Goal: Check status: Check status

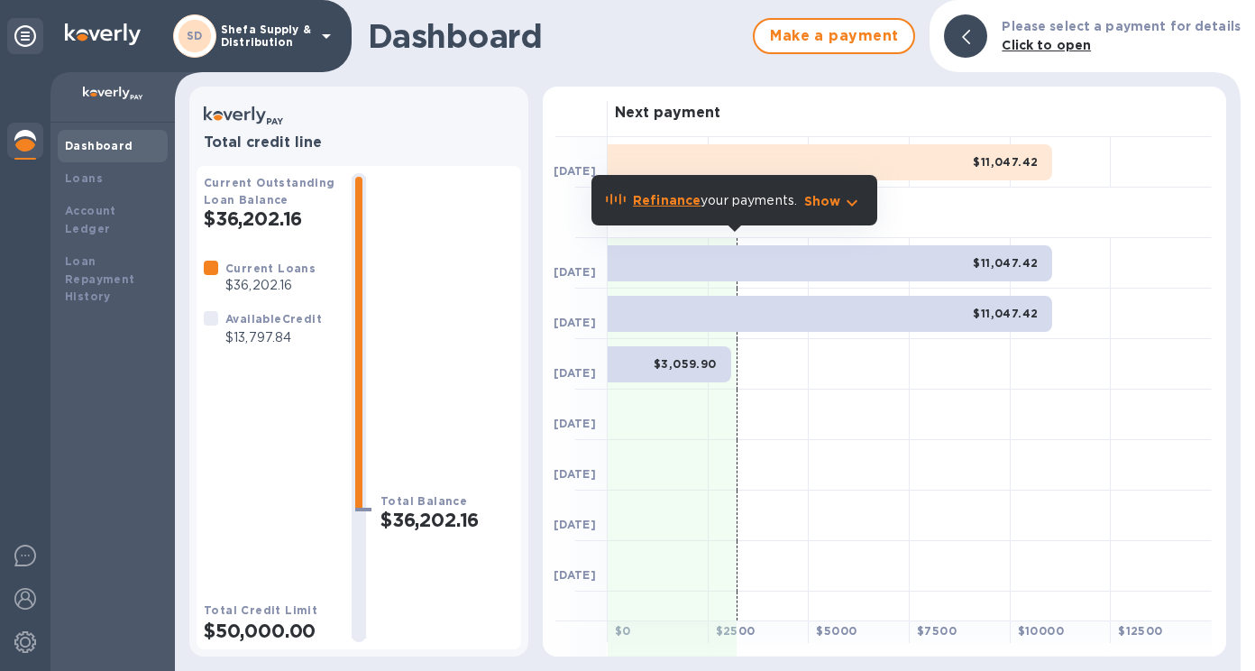
click at [823, 207] on p "Show" at bounding box center [822, 201] width 37 height 18
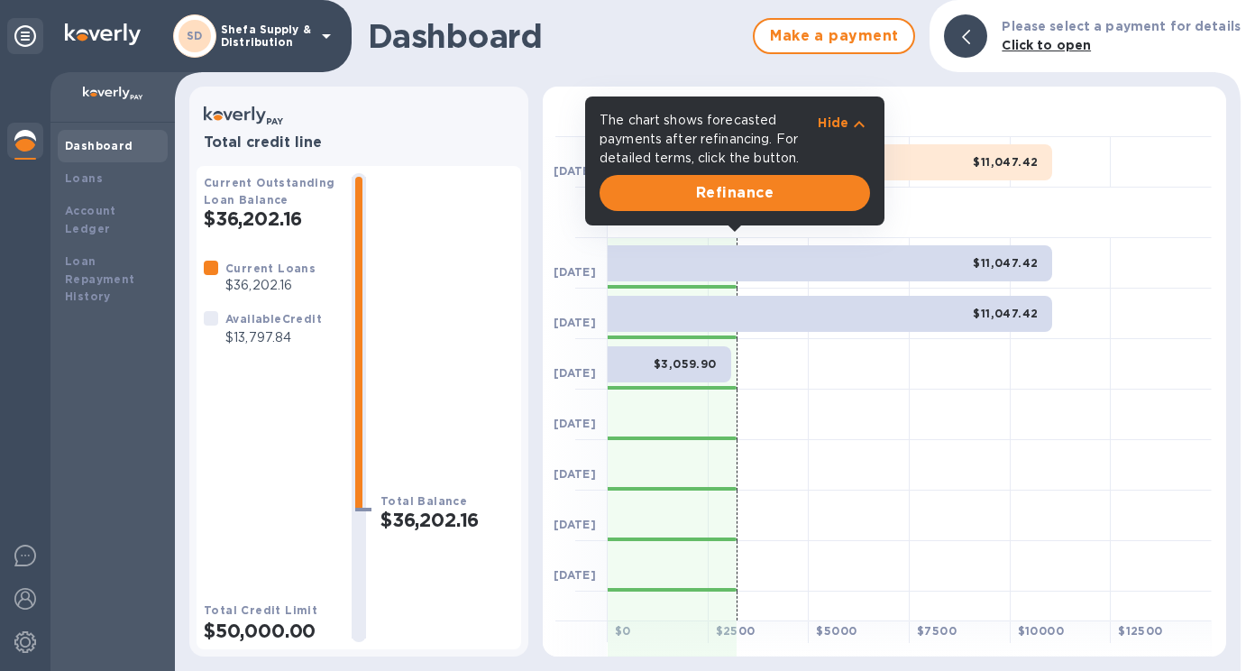
click at [1130, 213] on div "Forecasted payments" at bounding box center [910, 213] width 604 height 50
click at [763, 201] on span "Refinance" at bounding box center [735, 193] width 242 height 22
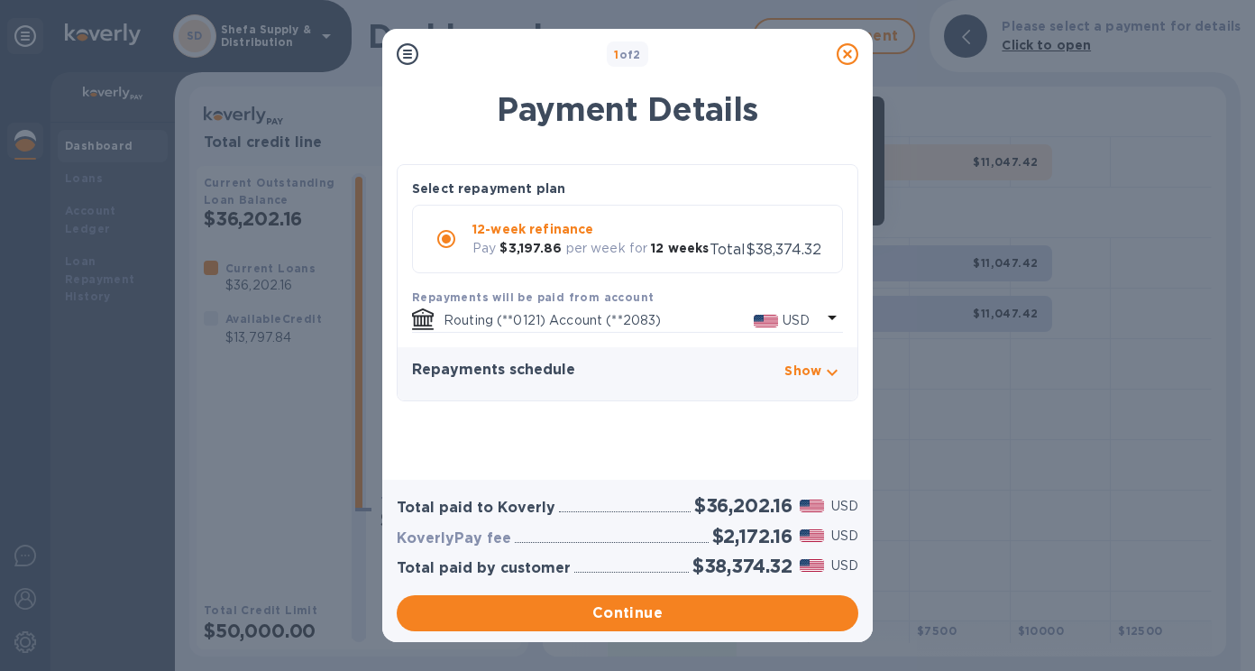
click at [850, 54] on icon at bounding box center [848, 54] width 22 height 22
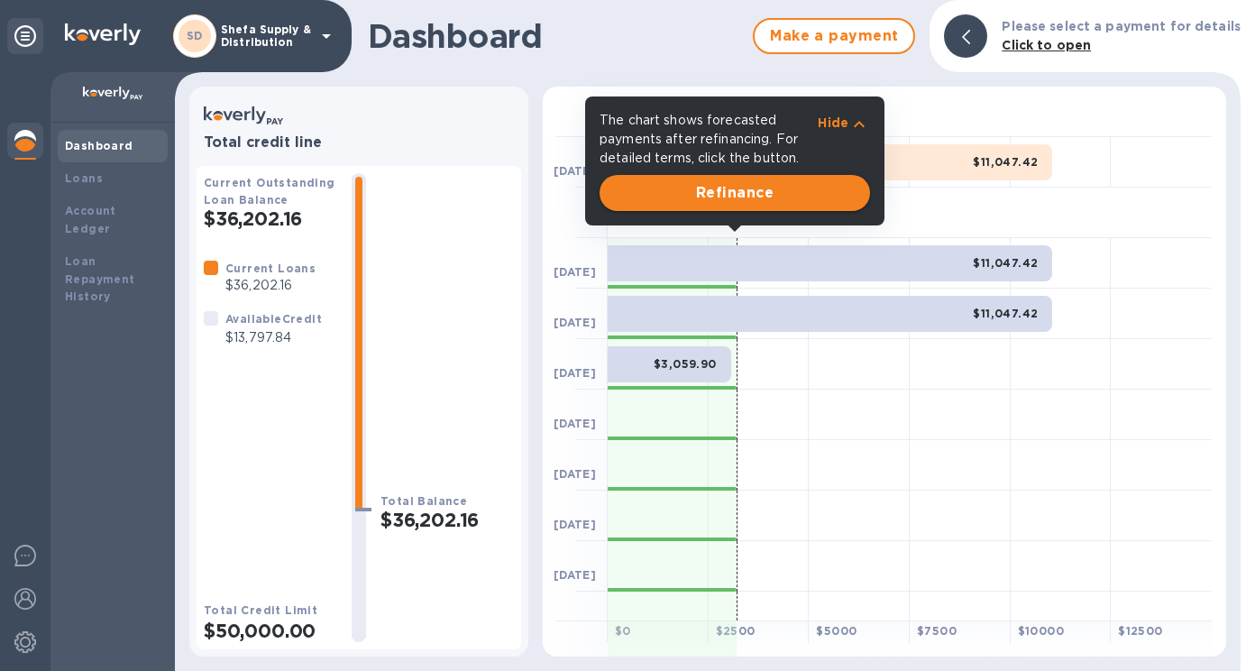
click at [808, 198] on span "Refinance" at bounding box center [735, 193] width 242 height 22
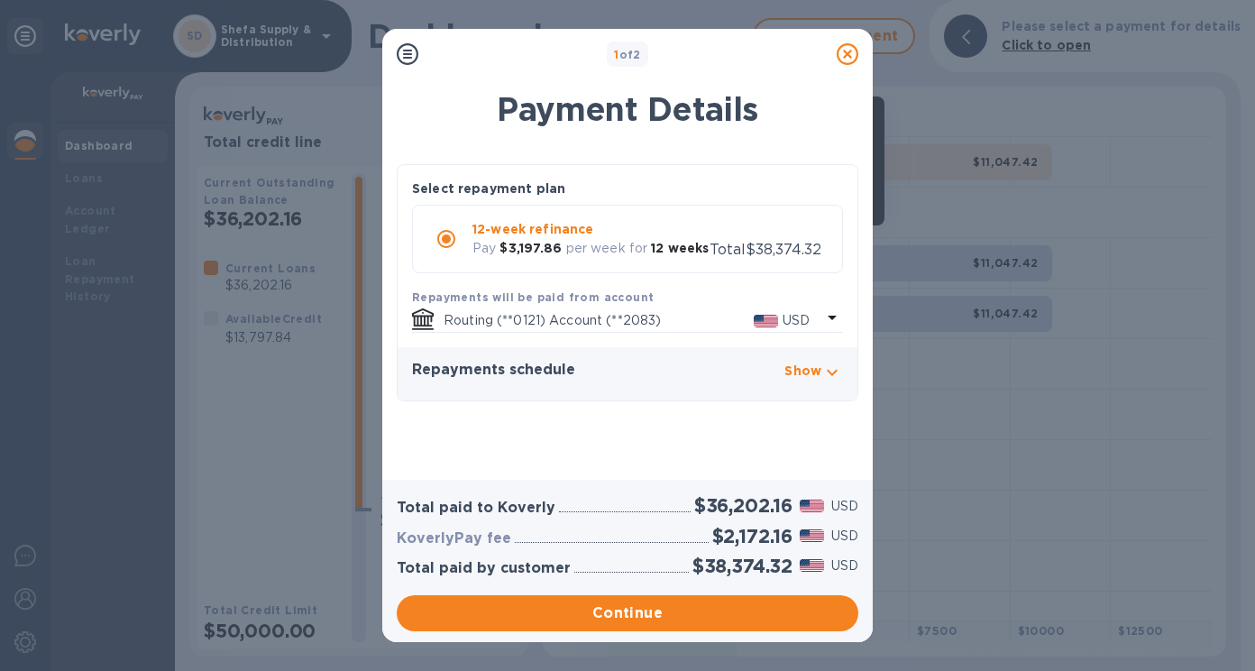
click at [408, 53] on icon at bounding box center [408, 54] width 22 height 22
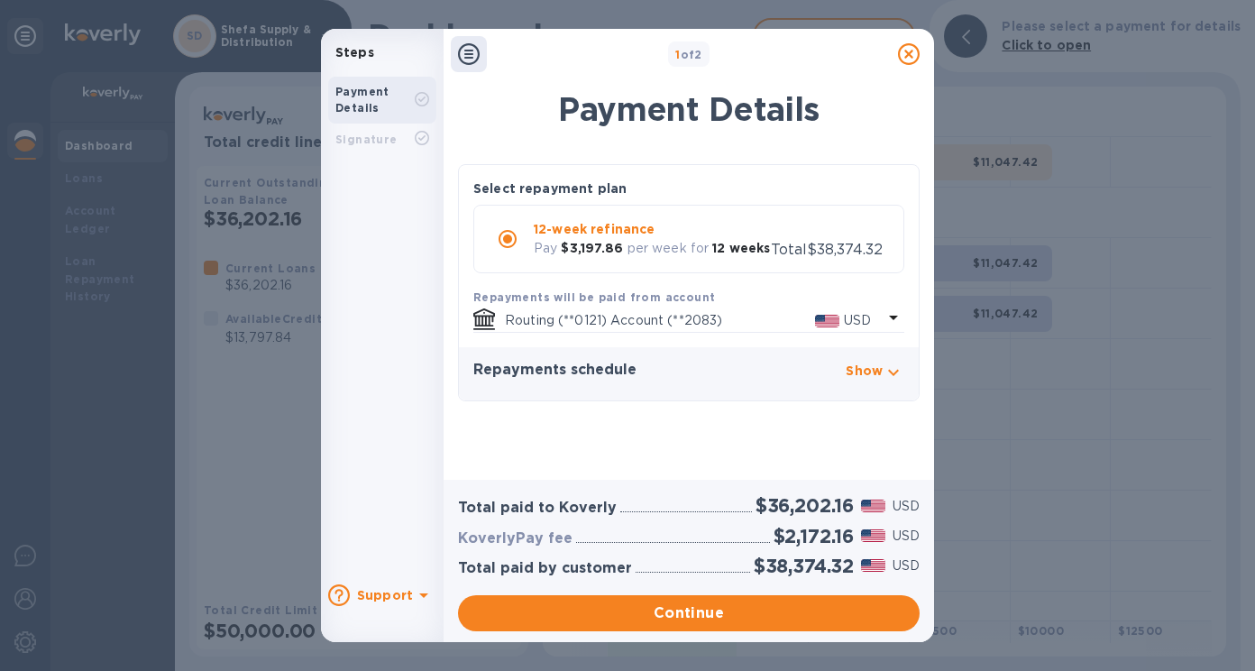
click at [467, 60] on icon at bounding box center [469, 54] width 22 height 22
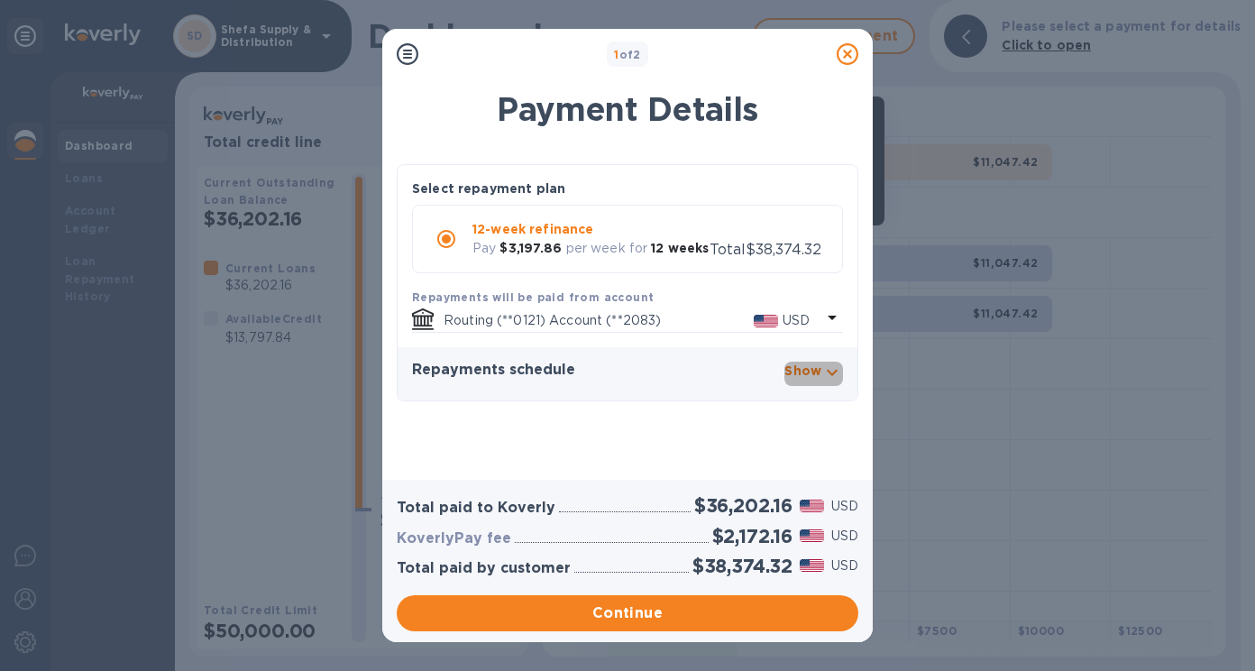
click at [812, 378] on p "Show" at bounding box center [802, 371] width 37 height 18
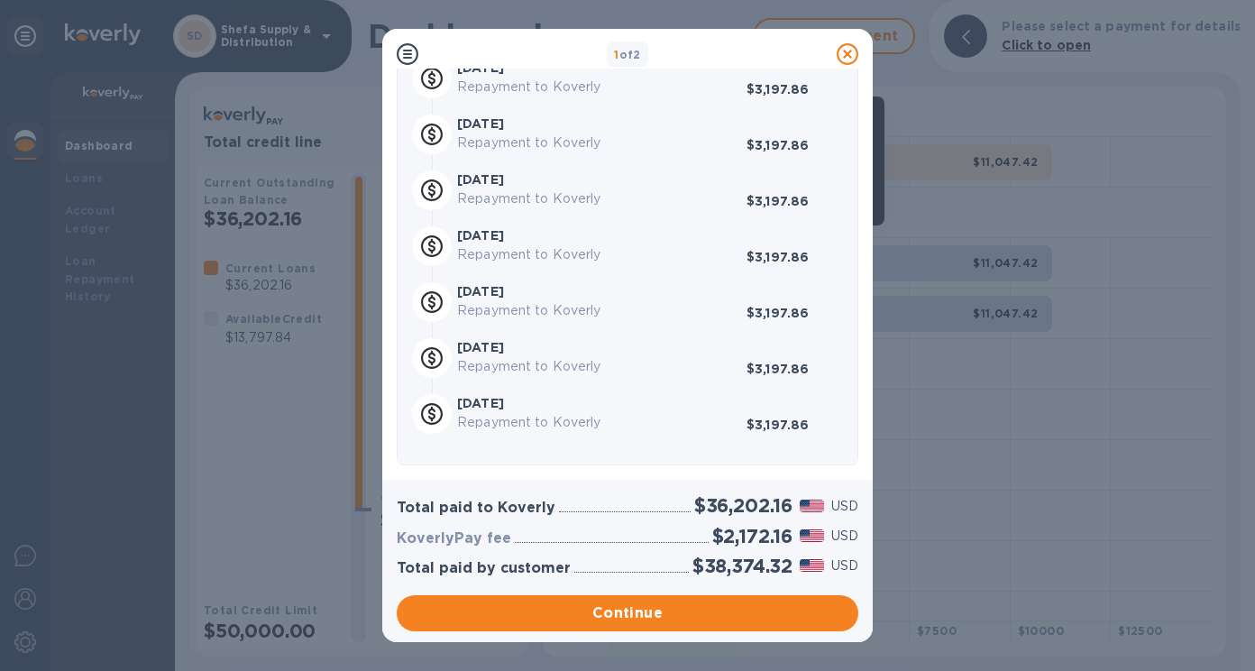
scroll to position [695, 0]
click at [637, 56] on b "1 of 2" at bounding box center [627, 55] width 27 height 14
click at [843, 54] on icon at bounding box center [848, 54] width 22 height 22
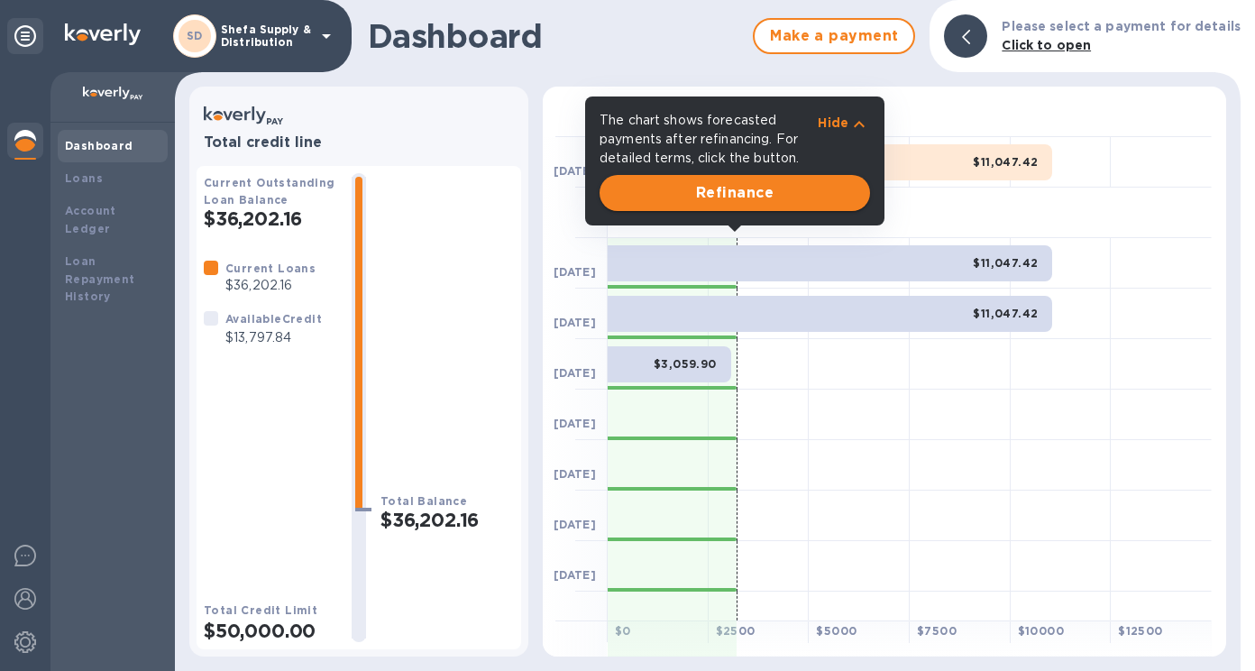
click at [805, 199] on span "Refinance" at bounding box center [735, 193] width 242 height 22
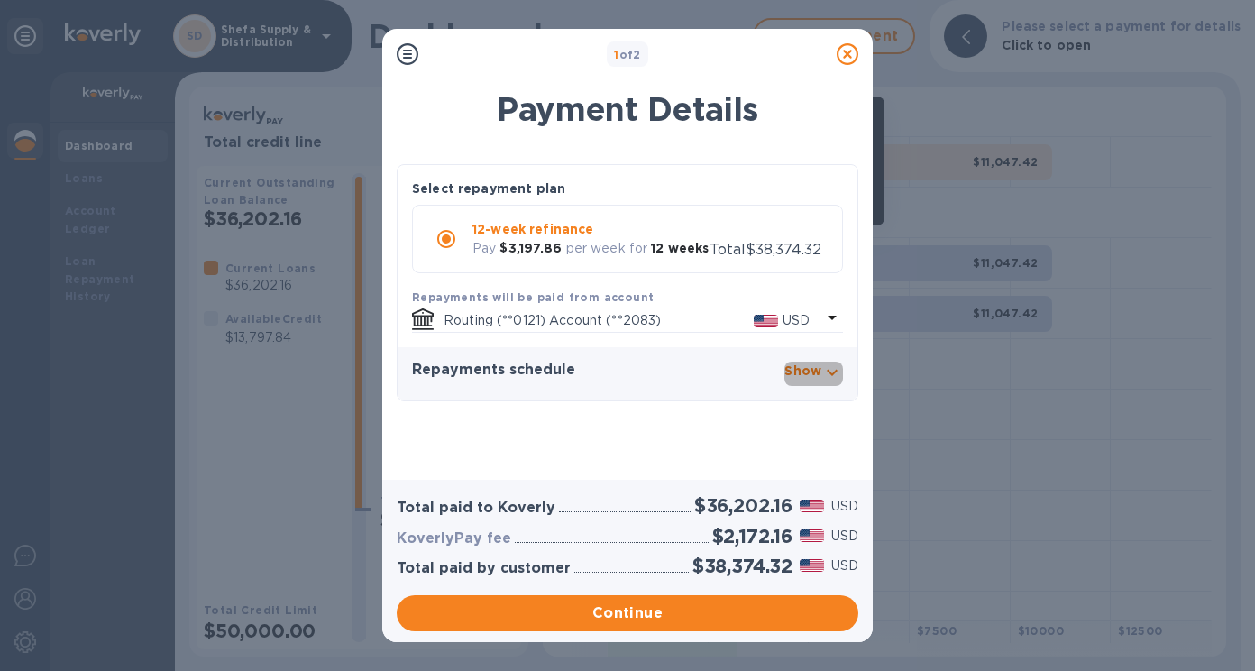
click at [813, 369] on p "Show" at bounding box center [802, 371] width 37 height 18
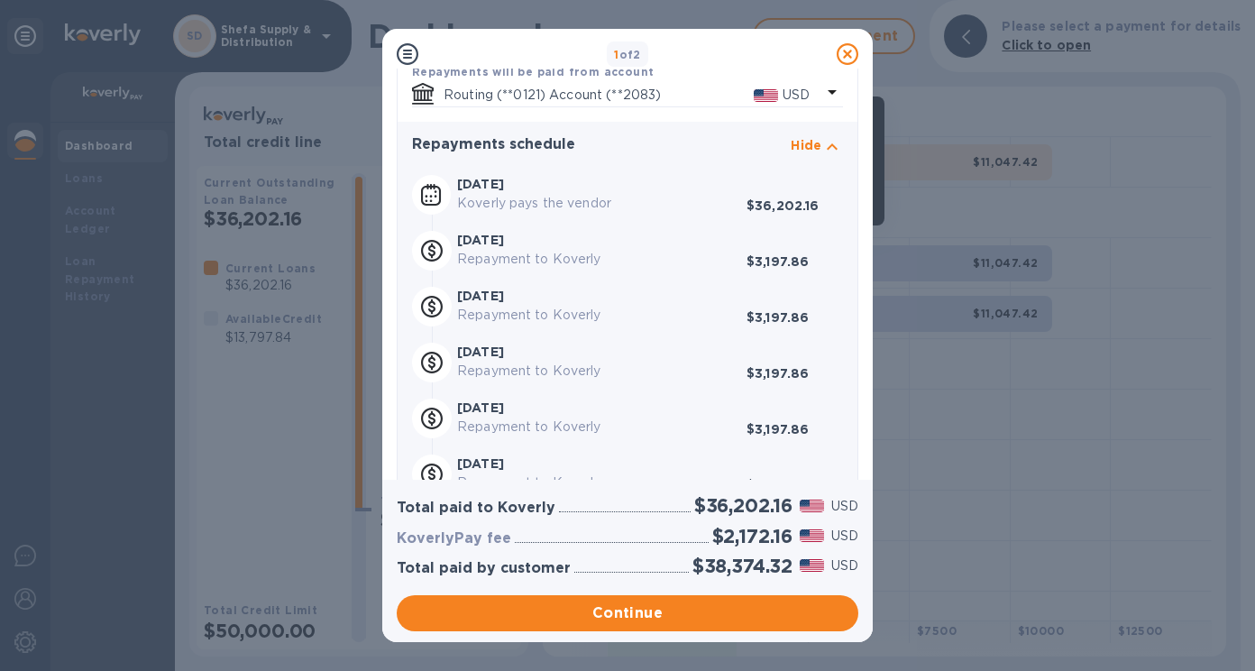
scroll to position [154, 0]
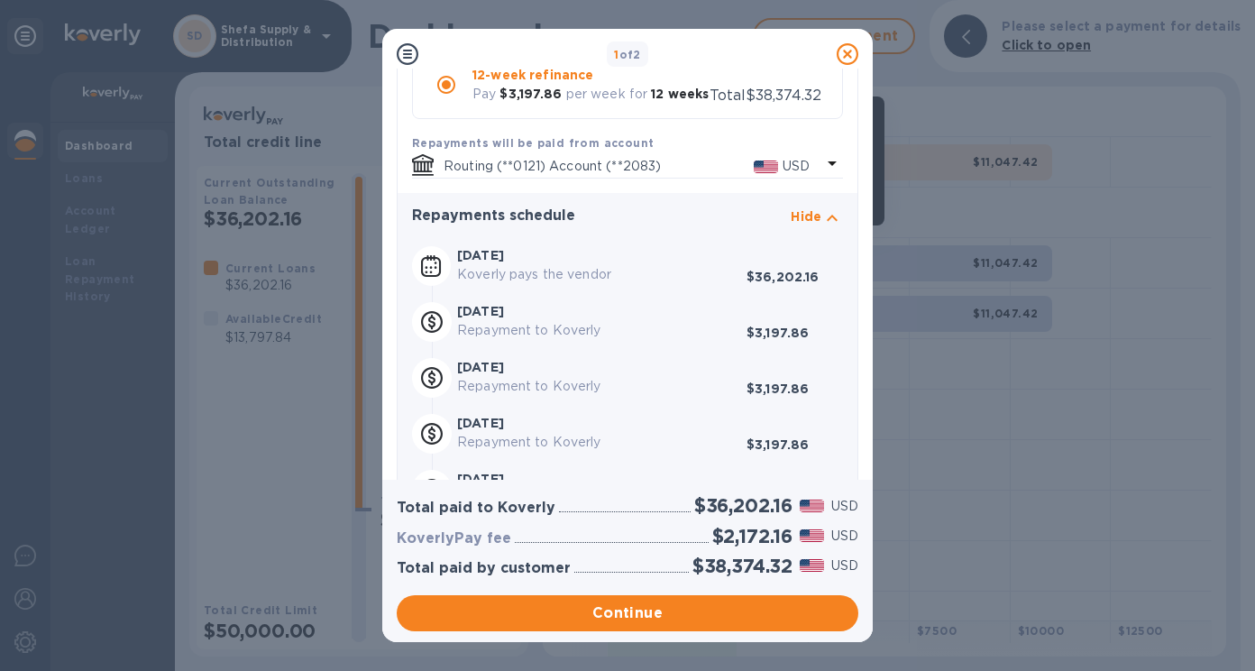
click at [853, 58] on icon at bounding box center [848, 54] width 22 height 22
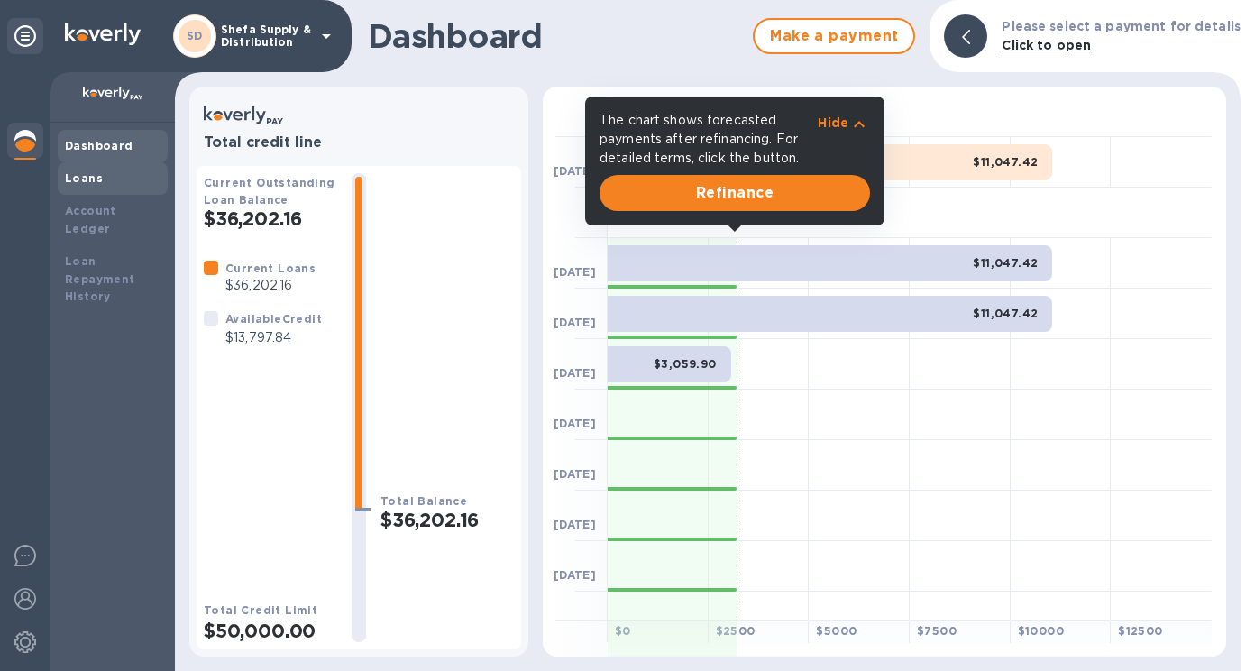
click at [115, 172] on div "Loans" at bounding box center [113, 179] width 96 height 18
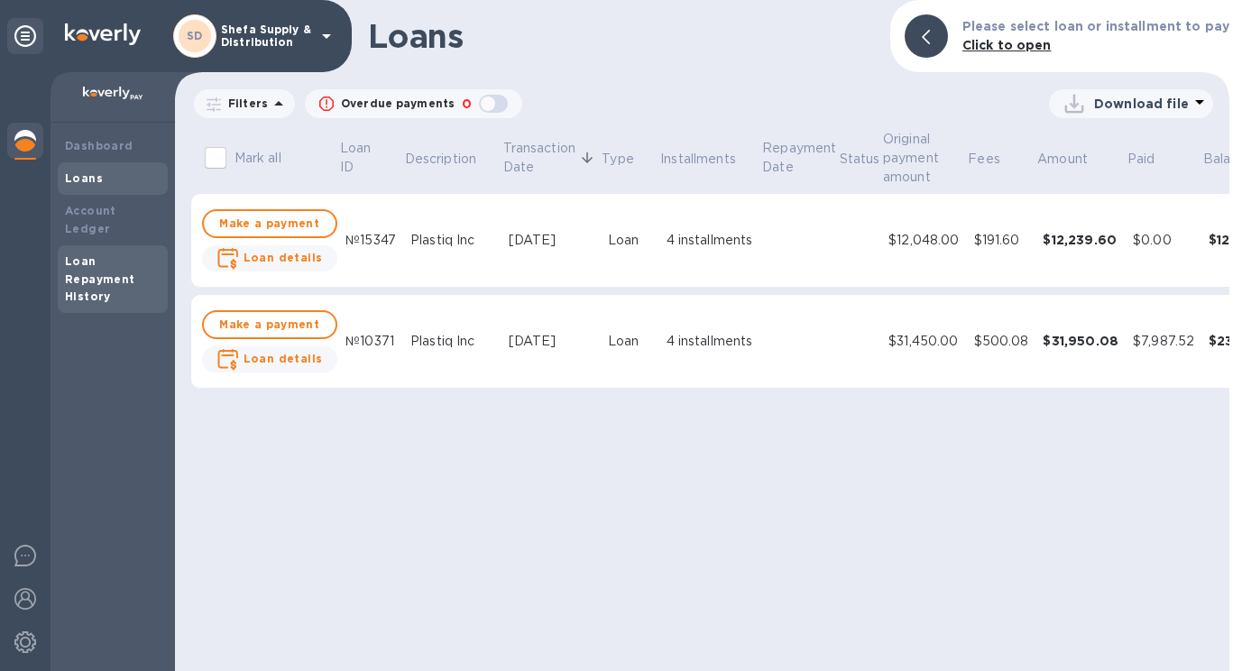
click at [117, 269] on div "Loan Repayment History" at bounding box center [113, 279] width 96 height 54
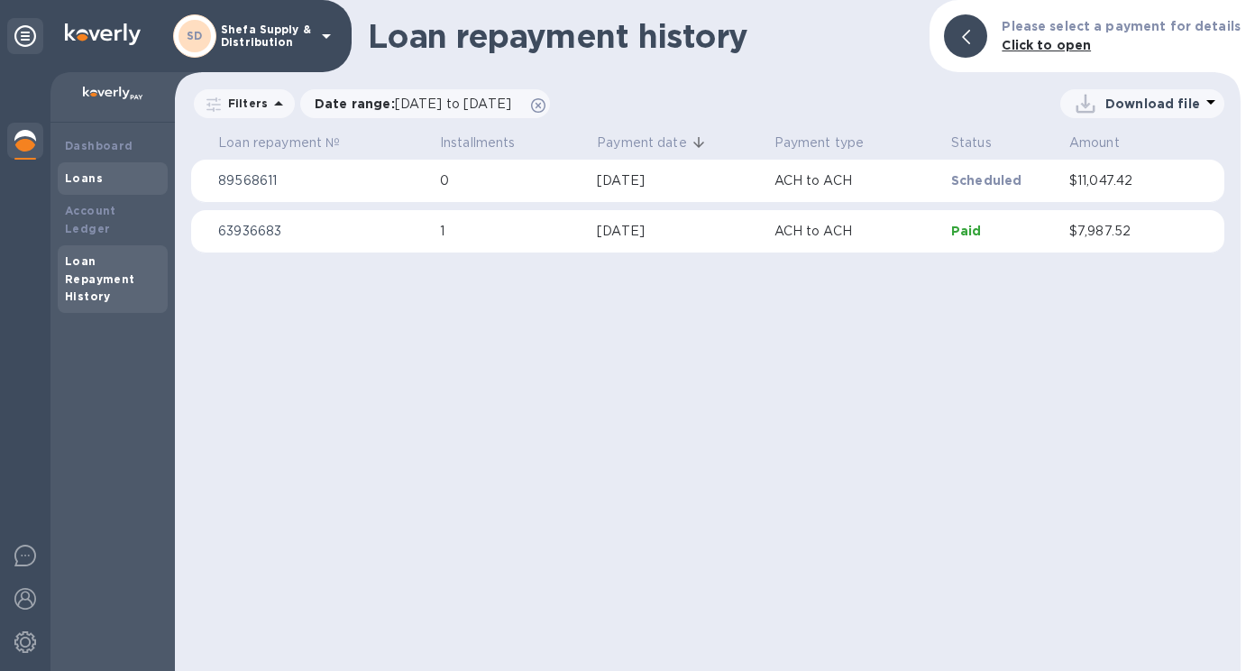
click at [112, 178] on div "Loans" at bounding box center [113, 179] width 96 height 18
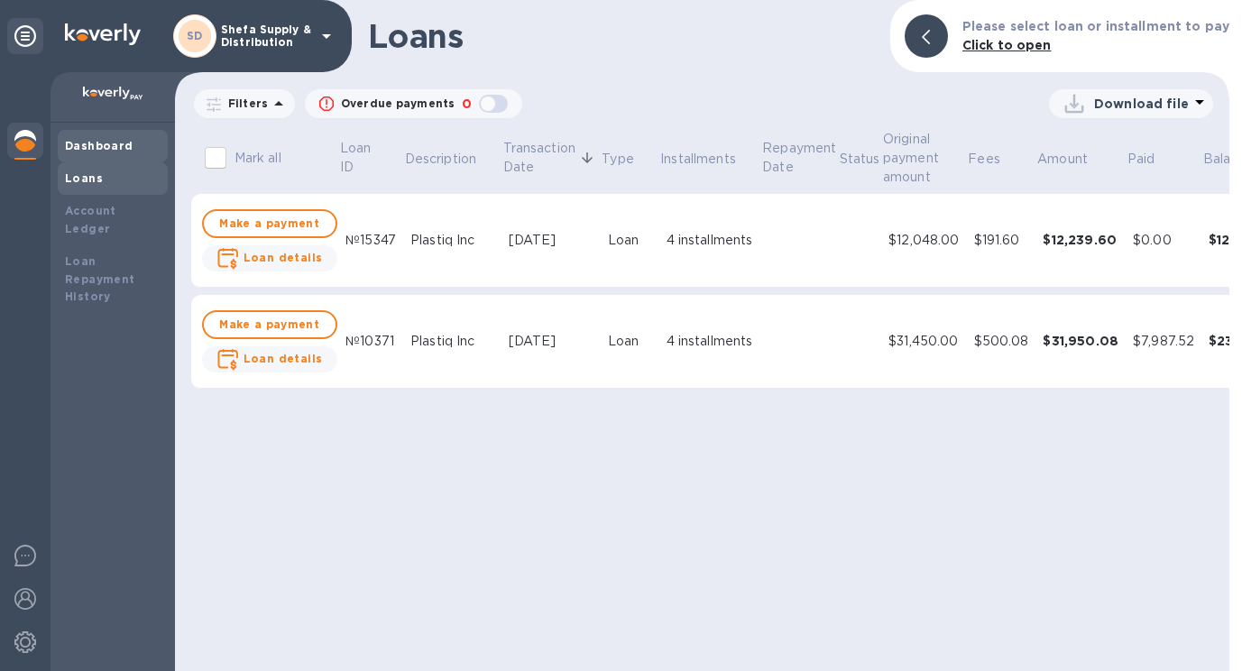
click at [121, 146] on b "Dashboard" at bounding box center [99, 146] width 69 height 14
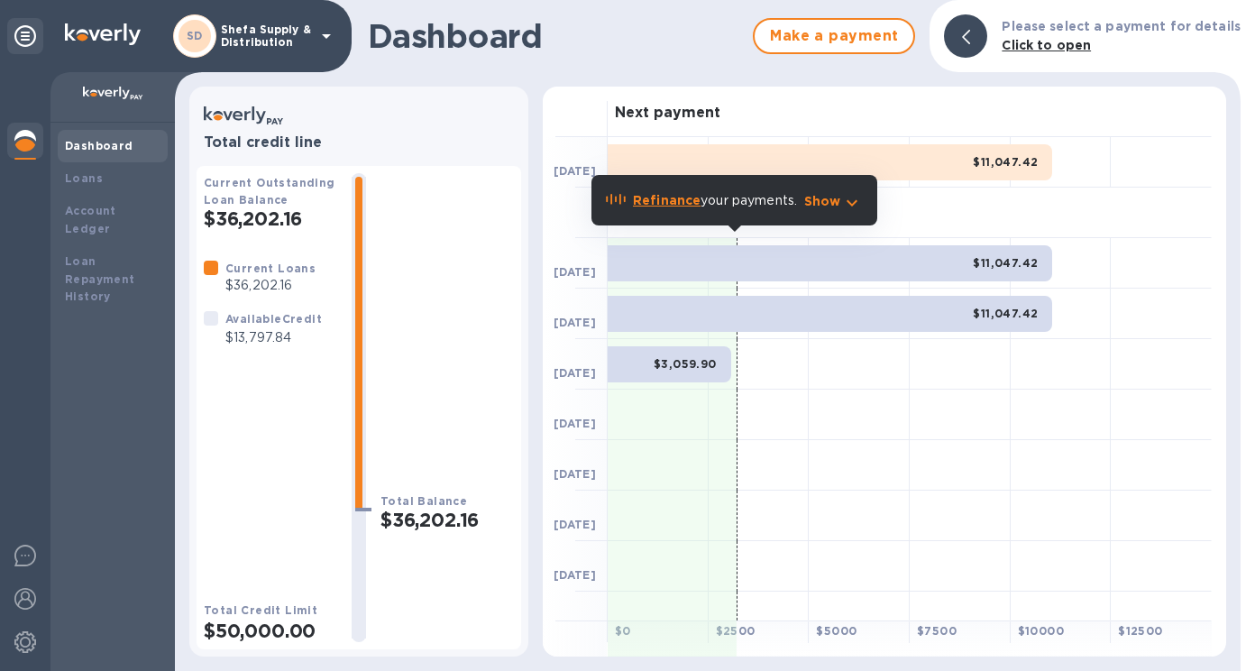
click at [219, 309] on div at bounding box center [211, 328] width 22 height 45
click at [94, 181] on b "Loans" at bounding box center [84, 178] width 38 height 14
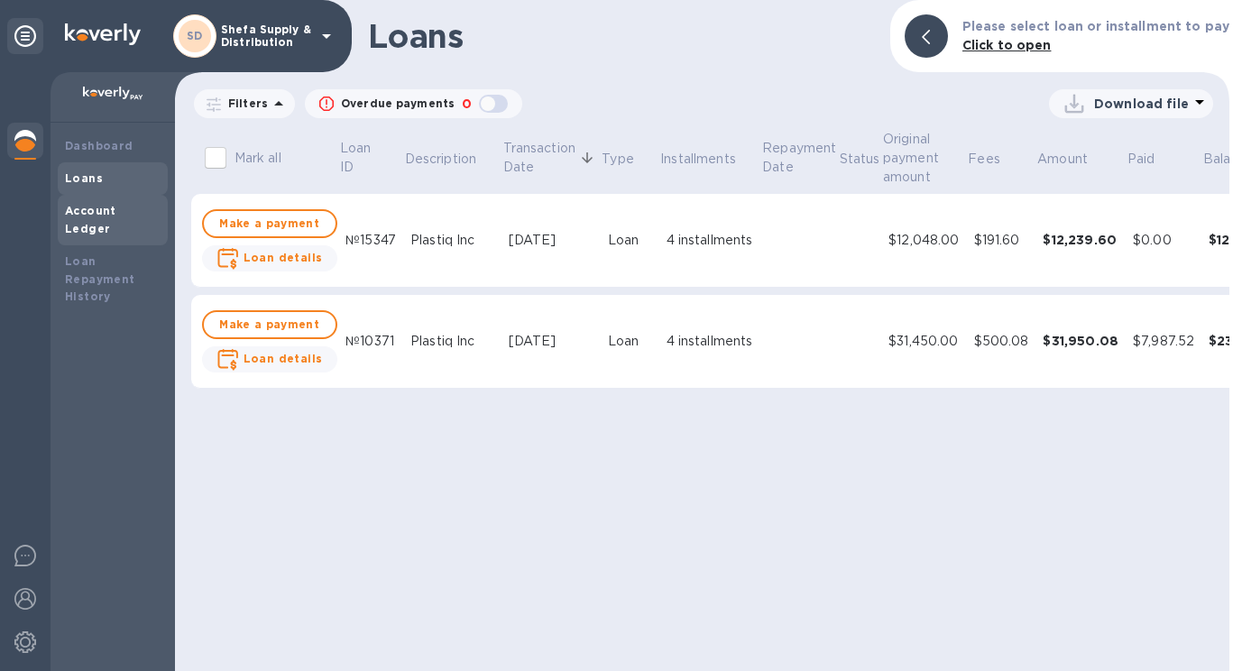
click at [93, 214] on b "Account Ledger" at bounding box center [90, 220] width 51 height 32
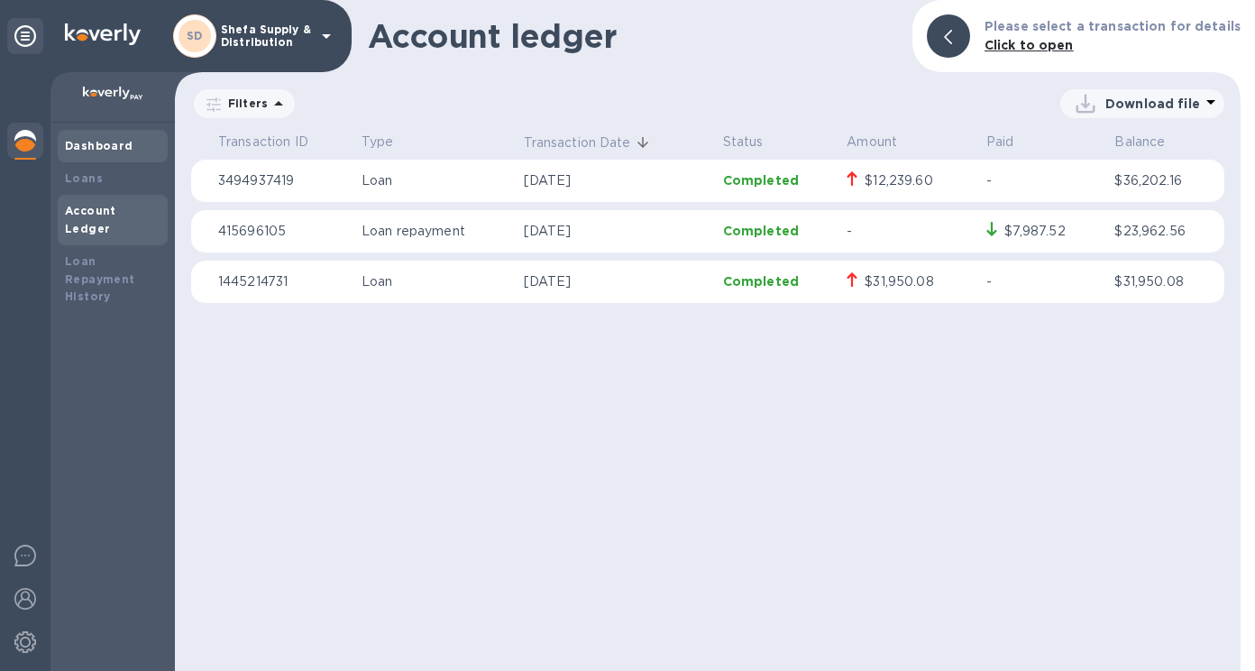
click at [123, 155] on div "Dashboard" at bounding box center [113, 146] width 110 height 32
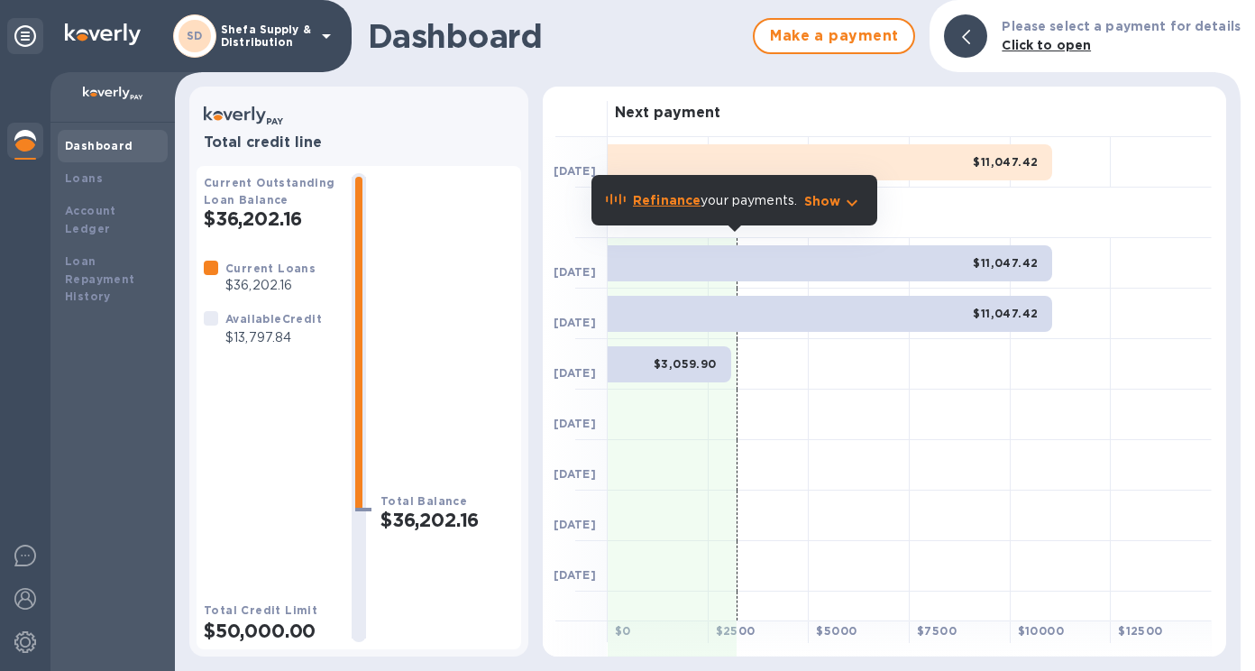
click at [257, 45] on p "Shefa Supply & Distribution" at bounding box center [266, 35] width 90 height 25
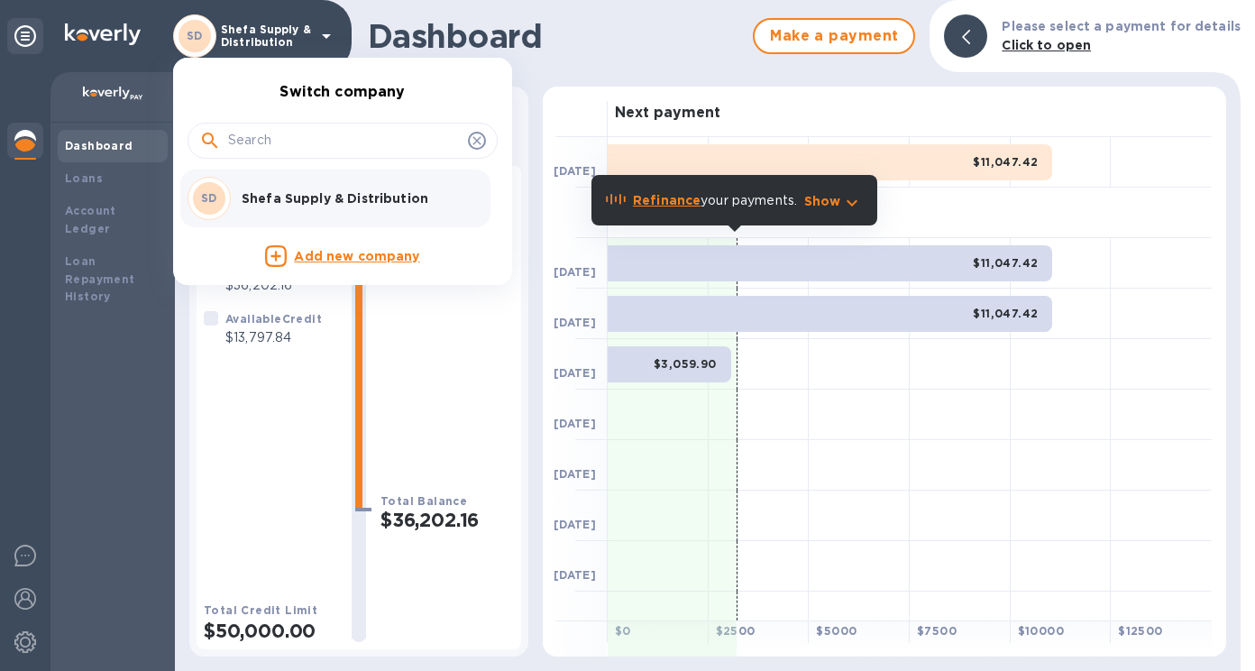
click at [257, 45] on div at bounding box center [627, 335] width 1255 height 671
